Goal: Find contact information: Find contact information

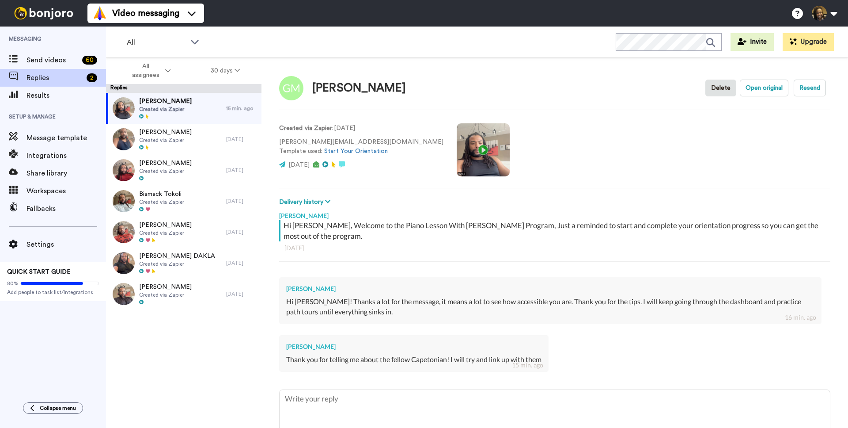
type textarea "x"
type textarea "Y"
type textarea "x"
type textarea "Yo"
type textarea "x"
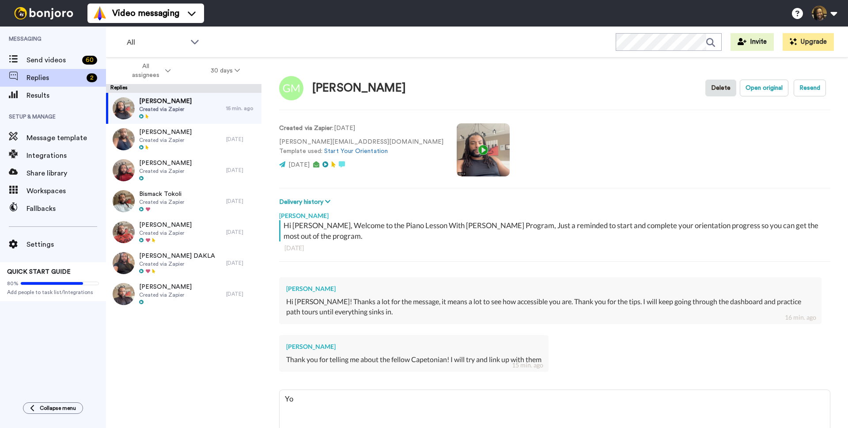
type textarea "You"
type textarea "x"
type textarea "You'"
type textarea "x"
type textarea "You'r"
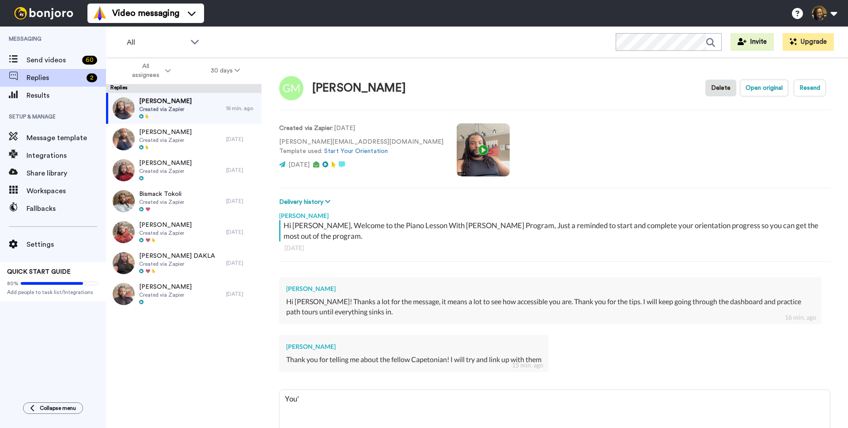
type textarea "x"
type textarea "You're"
type textarea "x"
type textarea "You're"
type textarea "x"
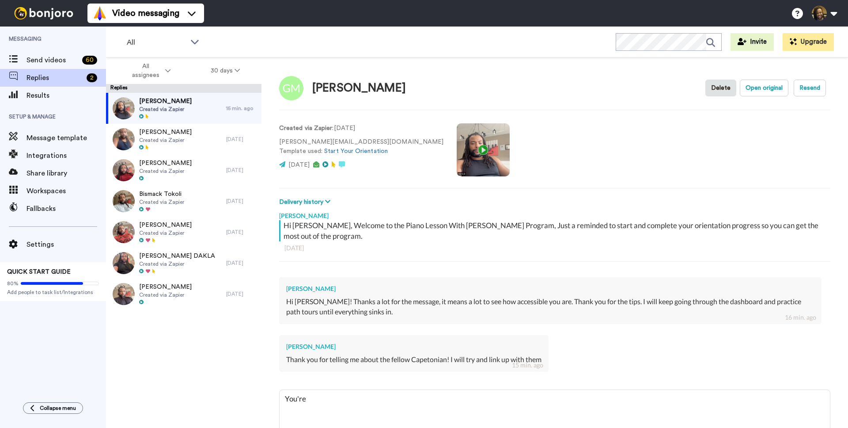
type textarea "You're w"
type textarea "x"
type textarea "You're we"
type textarea "x"
type textarea "You're wel"
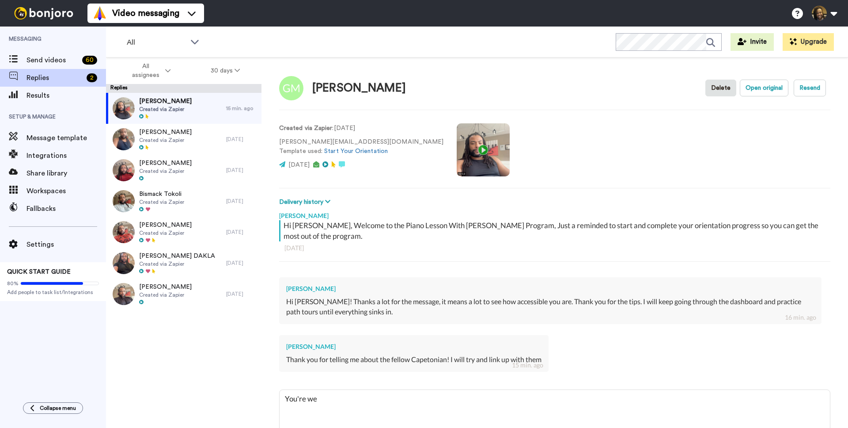
type textarea "x"
type textarea "You're welc"
type textarea "x"
type textarea "You're welco"
type textarea "x"
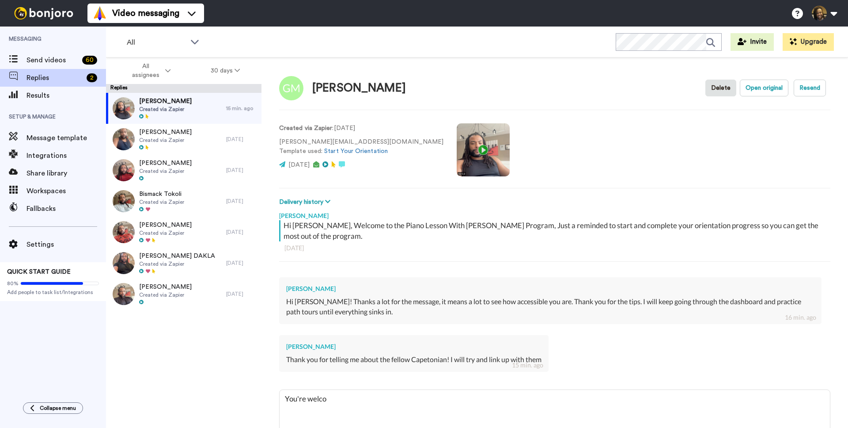
type textarea "You're welcom"
type textarea "x"
type textarea "You're welcome"
type textarea "x"
type textarea "You're welcome"
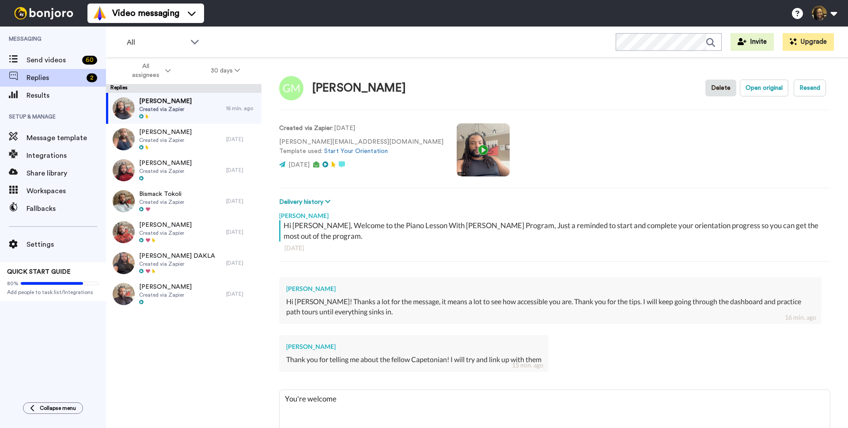
type textarea "x"
type textarea "You're welcome :"
type textarea "x"
type textarea "You're welcome :)"
type textarea "x"
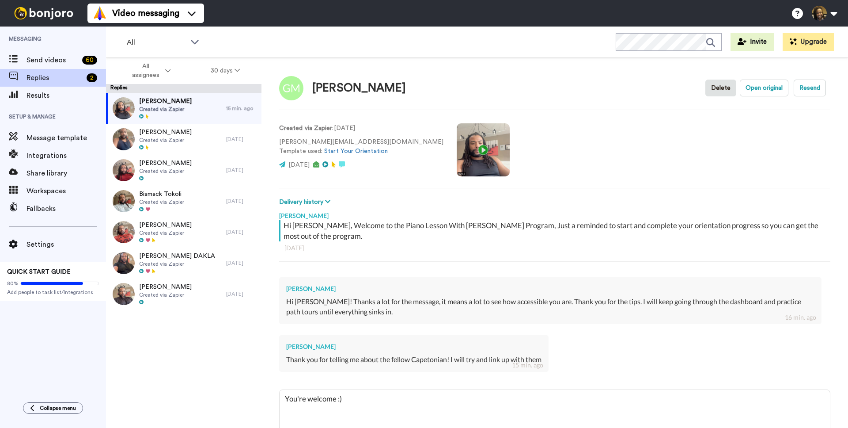
type textarea "You're welcome :)"
type textarea "x"
type textarea "You're welcome :)"
type textarea "x"
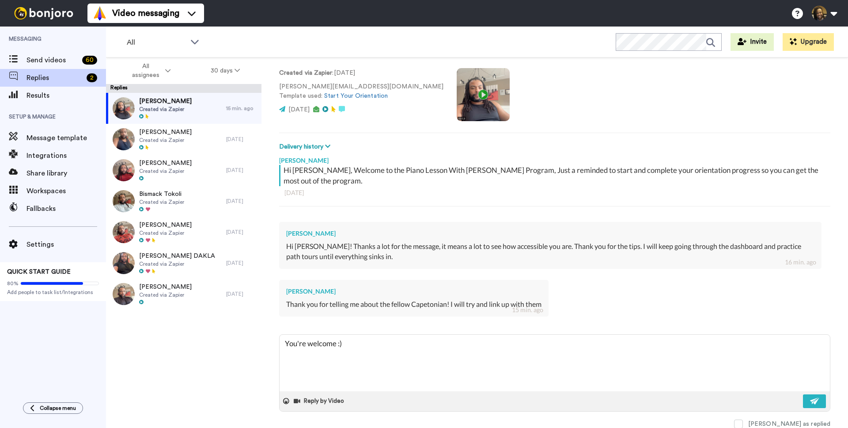
scroll to position [51, 0]
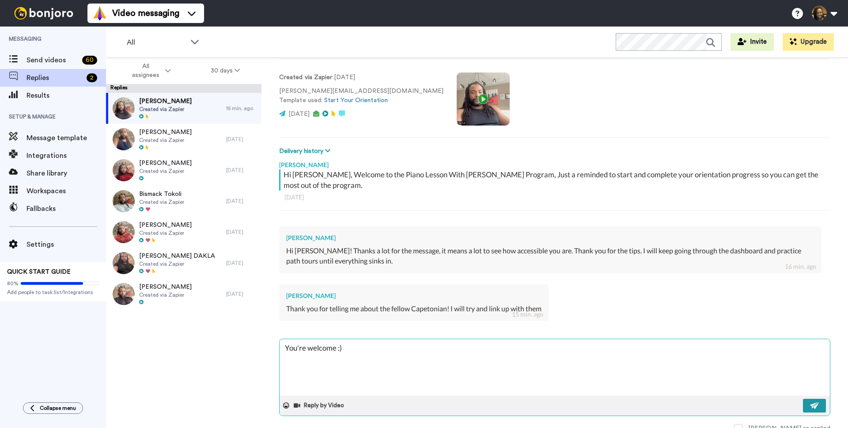
type textarea "You're welcome :)"
click at [818, 399] on button at bounding box center [814, 405] width 23 height 14
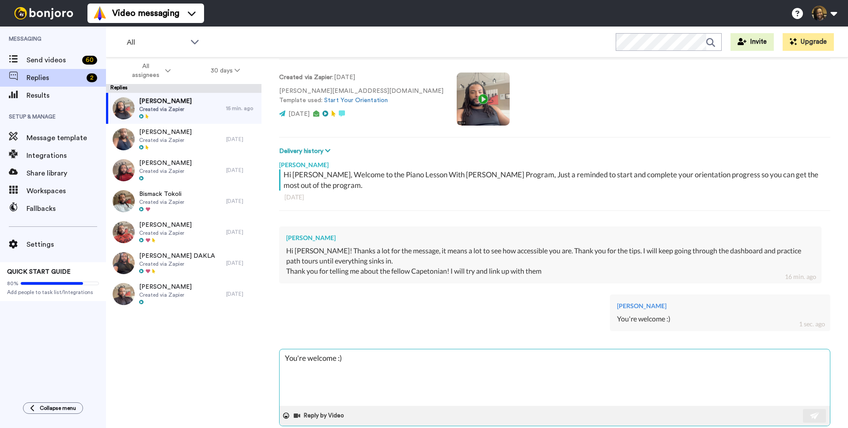
type textarea "x"
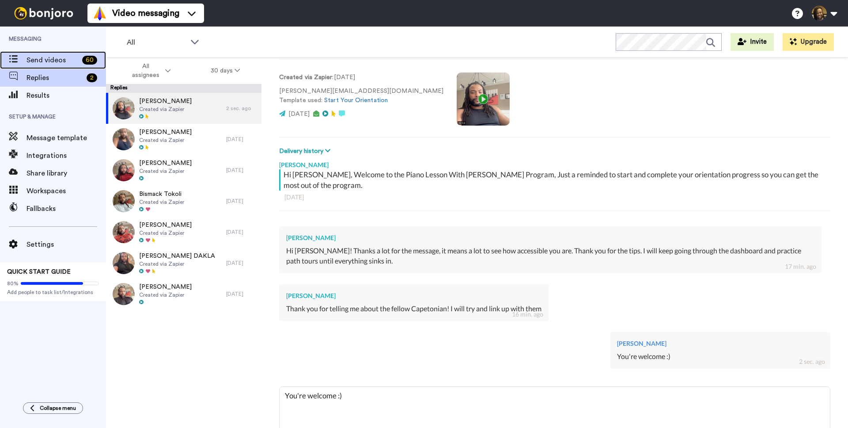
click at [72, 59] on span "Send videos" at bounding box center [52, 60] width 52 height 11
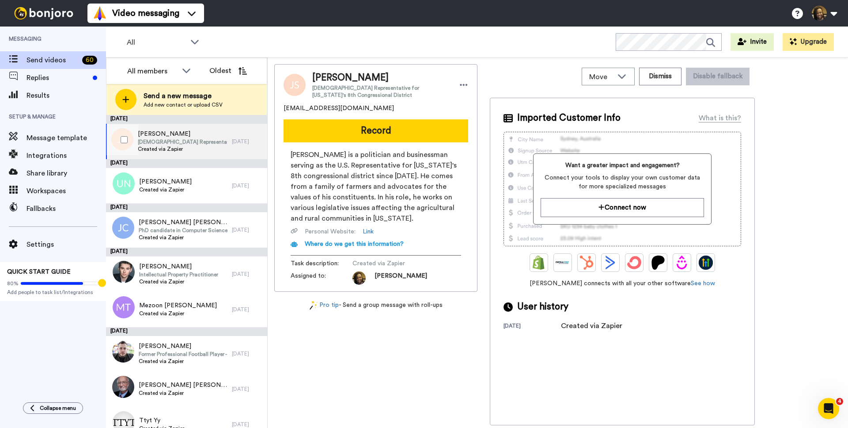
click at [196, 142] on span "U.S. Representative for Missouri's 8th Congressional District" at bounding box center [183, 141] width 90 height 7
drag, startPoint x: 358, startPoint y: 106, endPoint x: 291, endPoint y: 109, distance: 66.7
click at [276, 110] on div "Jason Smith U.S. Representative for Missouri's 8th Congressional District jason…" at bounding box center [375, 177] width 203 height 227
copy span "jasont5495@gmail.com"
click at [462, 86] on icon at bounding box center [464, 84] width 8 height 9
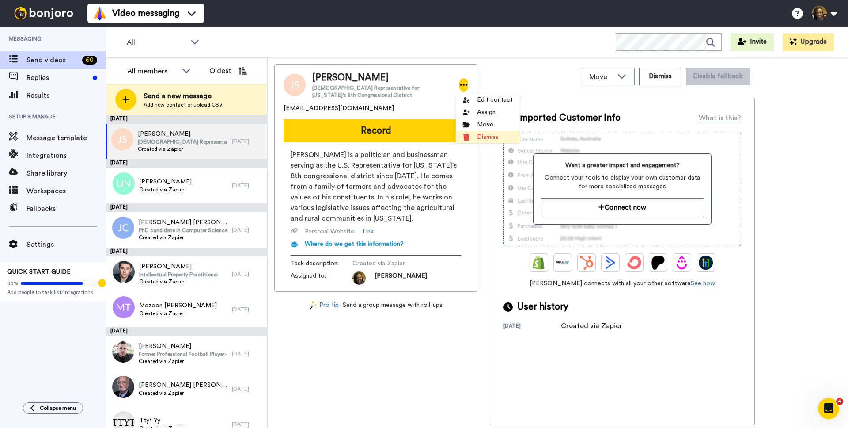
click at [485, 141] on li "Dismiss" at bounding box center [488, 137] width 64 height 12
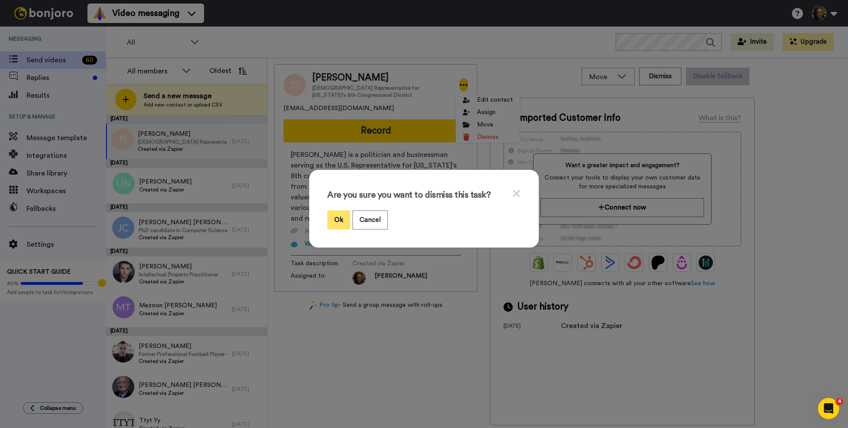
click at [341, 217] on button "Ok" at bounding box center [338, 219] width 23 height 19
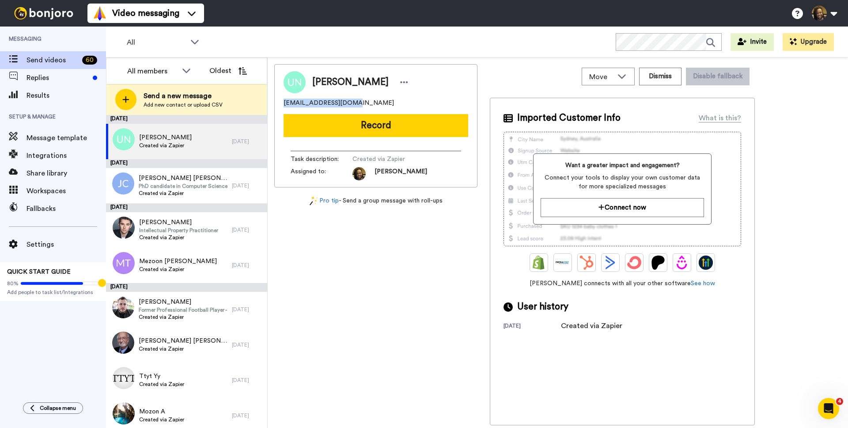
drag, startPoint x: 374, startPoint y: 104, endPoint x: 272, endPoint y: 106, distance: 101.6
click at [271, 106] on div "Move WORKSPACES View all Onboarding New Member + Add a new workspace Dismiss Di…" at bounding box center [558, 242] width 580 height 370
copy span "dcdungoenn@gmail.com"
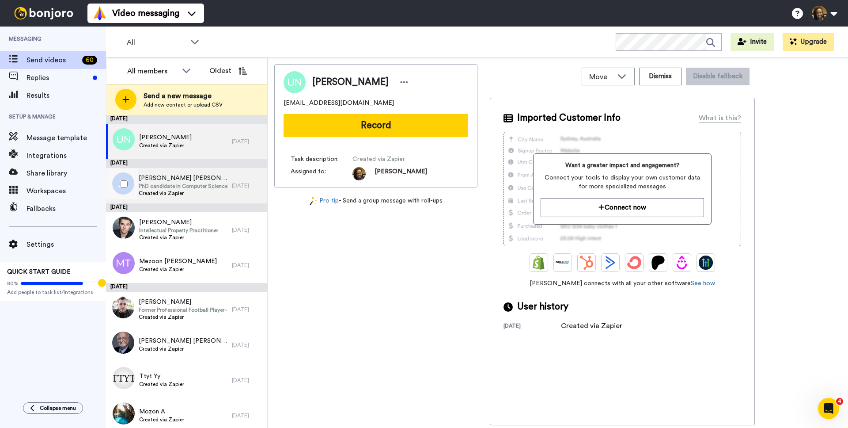
click at [181, 187] on span "PhD candidate in Computer Science" at bounding box center [183, 185] width 89 height 7
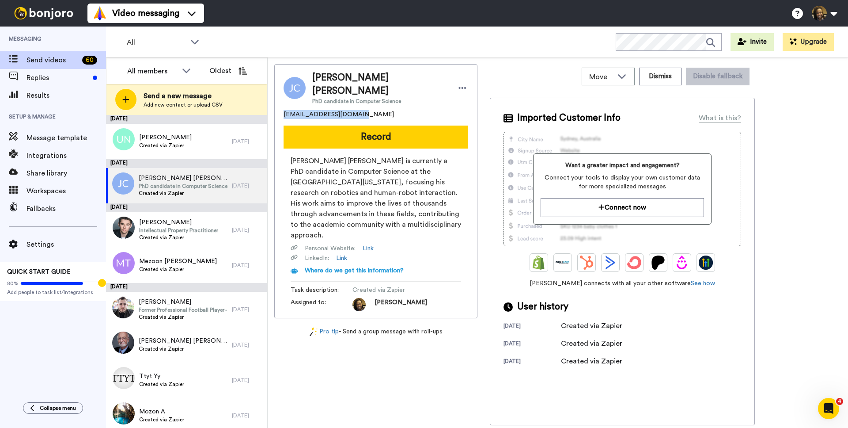
drag, startPoint x: 365, startPoint y: 106, endPoint x: 290, endPoint y: 104, distance: 75.6
click at [277, 106] on div "João Marcos Corrêa PhD candidate in Computer Science joaomnonline@gmail.com Rec…" at bounding box center [375, 191] width 203 height 254
copy span "joaomnonline@gmail.com"
click at [457, 81] on div at bounding box center [462, 87] width 11 height 13
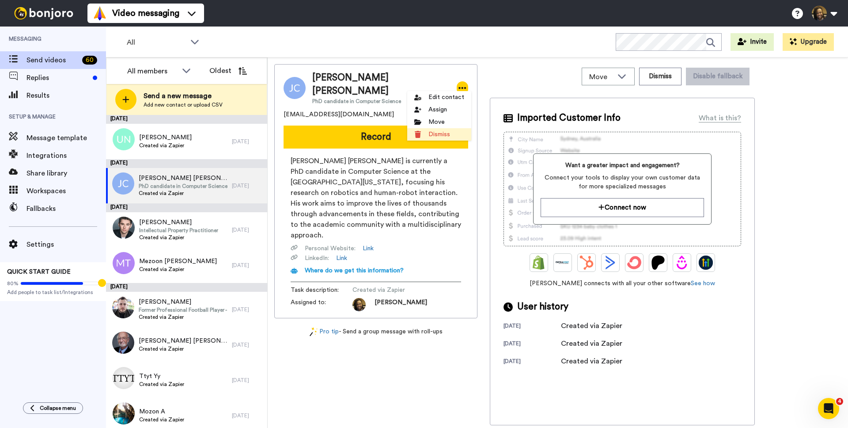
click at [443, 138] on li "Dismiss" at bounding box center [439, 134] width 64 height 12
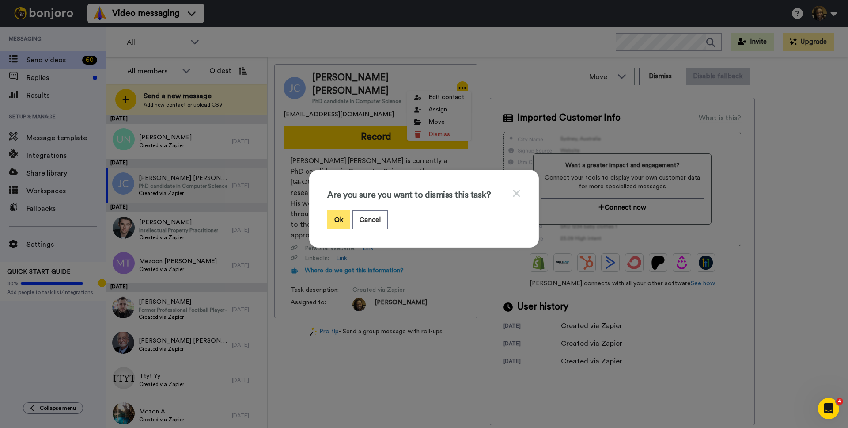
click at [333, 220] on button "Ok" at bounding box center [338, 219] width 23 height 19
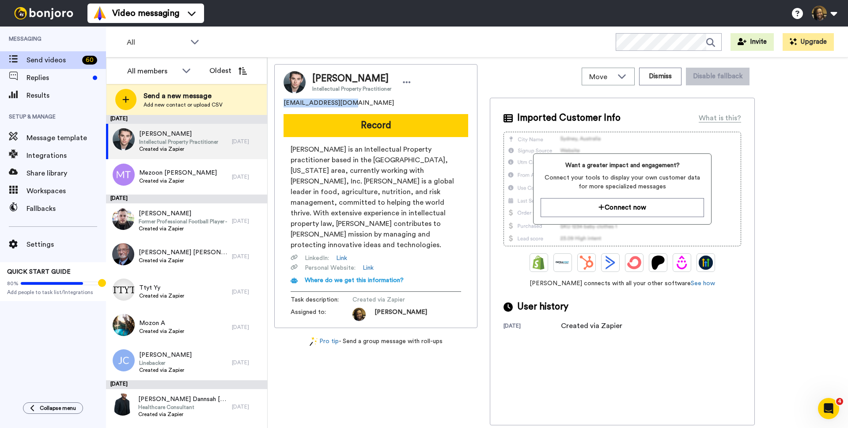
drag, startPoint x: 378, startPoint y: 99, endPoint x: 285, endPoint y: 104, distance: 93.8
click at [280, 104] on div "Alex Lodge Intellectual Property Practitioner lodgealex@gmail.com Record Alexan…" at bounding box center [375, 196] width 203 height 264
copy span "lodgealex@gmail.com"
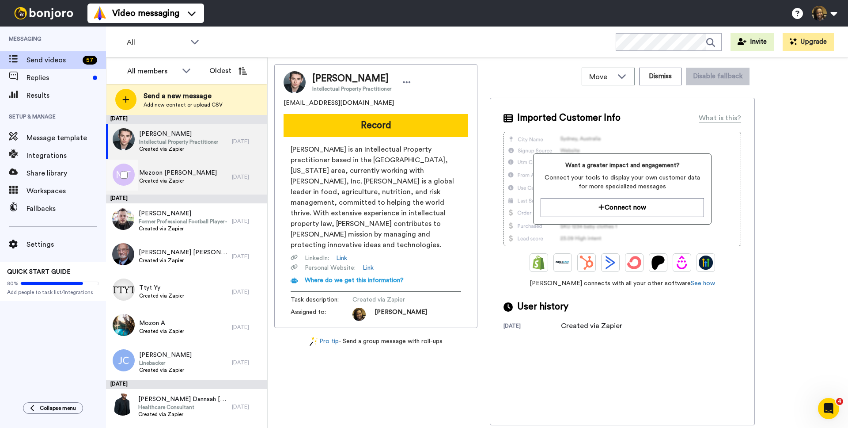
click at [173, 184] on div "Mezoon Aa Created via Zapier" at bounding box center [178, 176] width 78 height 17
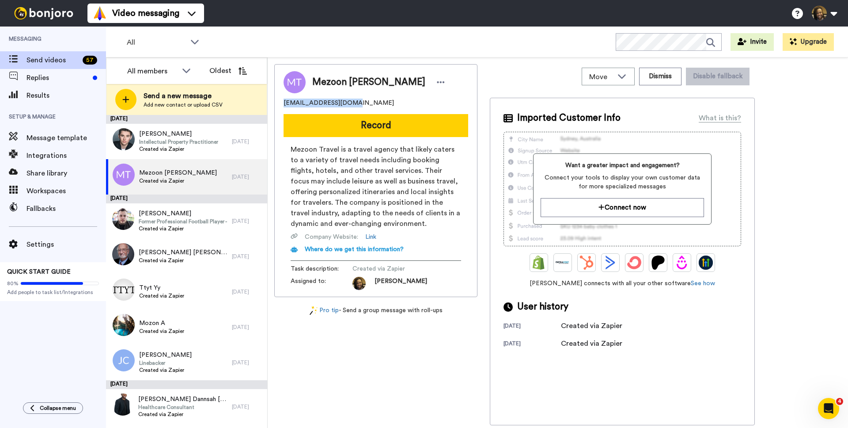
drag, startPoint x: 376, startPoint y: 104, endPoint x: 280, endPoint y: 103, distance: 95.4
click at [277, 103] on div "Mezoon Aa mmmii33352@gmail.com Record Mezoon Travel is a travel agency that lik…" at bounding box center [375, 180] width 203 height 233
copy span "mmmii33352@gmail.com"
click at [437, 84] on icon at bounding box center [441, 82] width 8 height 9
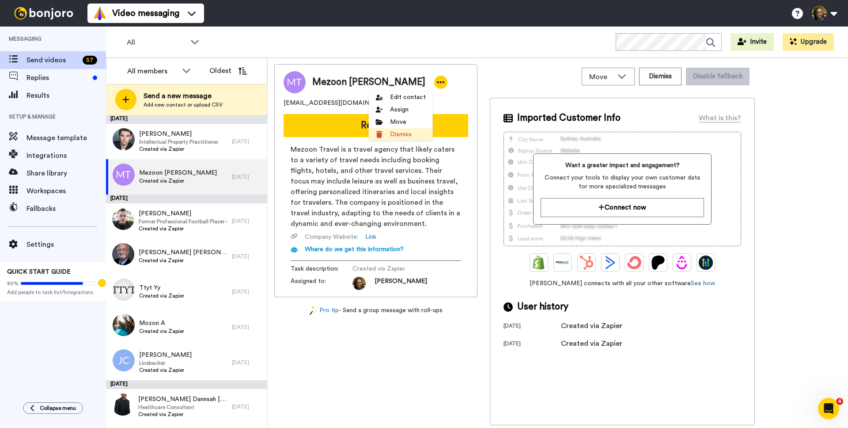
click at [402, 136] on li "Dismiss" at bounding box center [401, 134] width 64 height 12
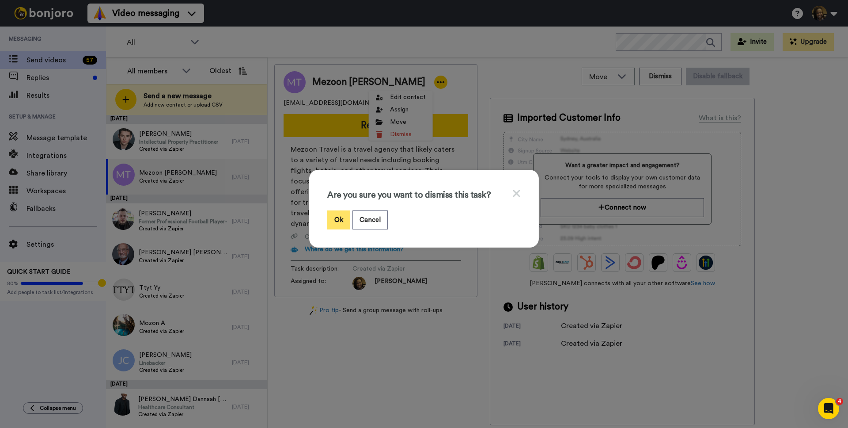
click at [337, 222] on button "Ok" at bounding box center [338, 219] width 23 height 19
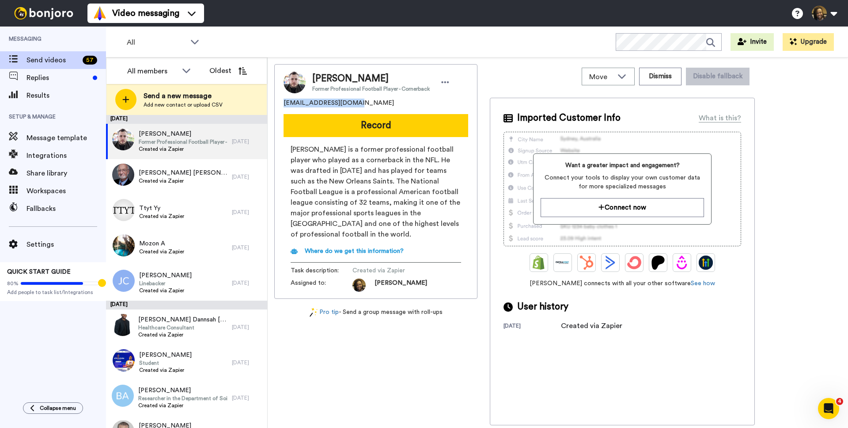
drag, startPoint x: 361, startPoint y: 101, endPoint x: 277, endPoint y: 102, distance: 83.5
click at [277, 102] on div "Corey White Former Professional Football Player - Cornerback clwhite3008@gmail.…" at bounding box center [375, 181] width 203 height 235
copy span "clwhite3008@gmail.com"
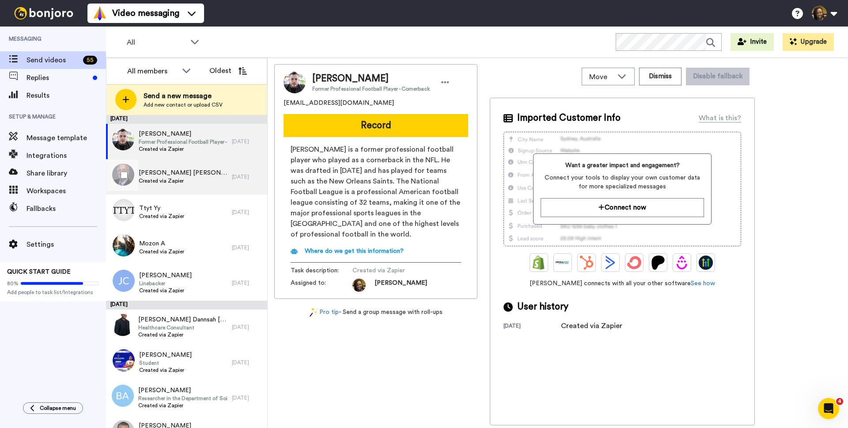
click at [200, 178] on span "Created via Zapier" at bounding box center [183, 180] width 89 height 7
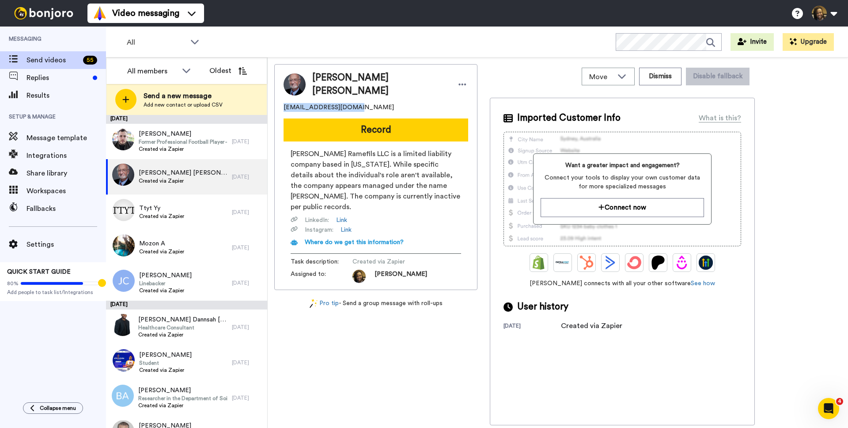
drag, startPoint x: 356, startPoint y: 102, endPoint x: 296, endPoint y: 102, distance: 59.6
click at [289, 98] on div "Pierre Ramefils Charles cpierrerame@gmail.com" at bounding box center [376, 91] width 185 height 41
copy span "cpierrerame@gmail.com"
